Goal: Information Seeking & Learning: Learn about a topic

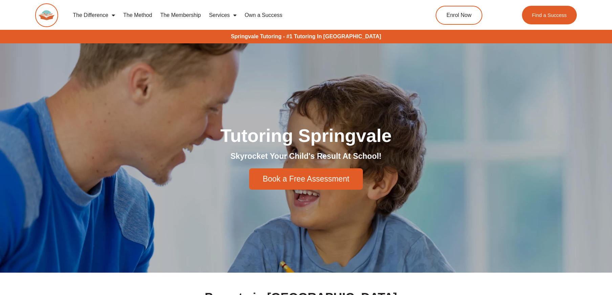
click at [134, 15] on link "The Method" at bounding box center [137, 15] width 37 height 16
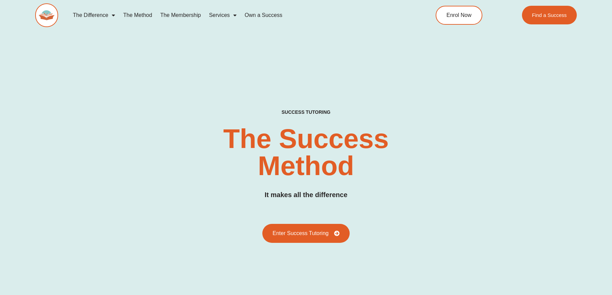
click at [199, 13] on link "The Membership" at bounding box center [180, 15] width 49 height 16
